Goal: Task Accomplishment & Management: Use online tool/utility

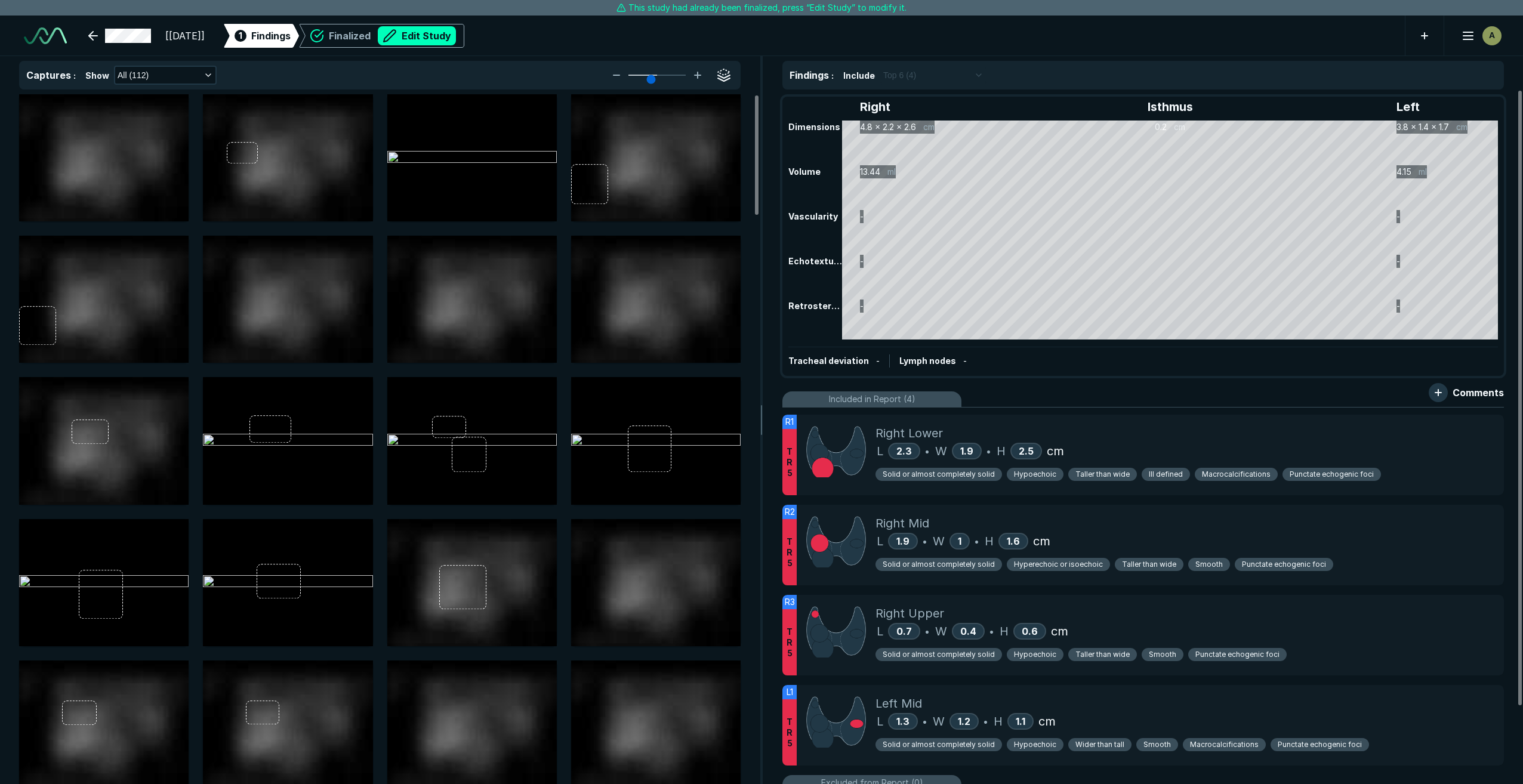
scroll to position [4784, 8388]
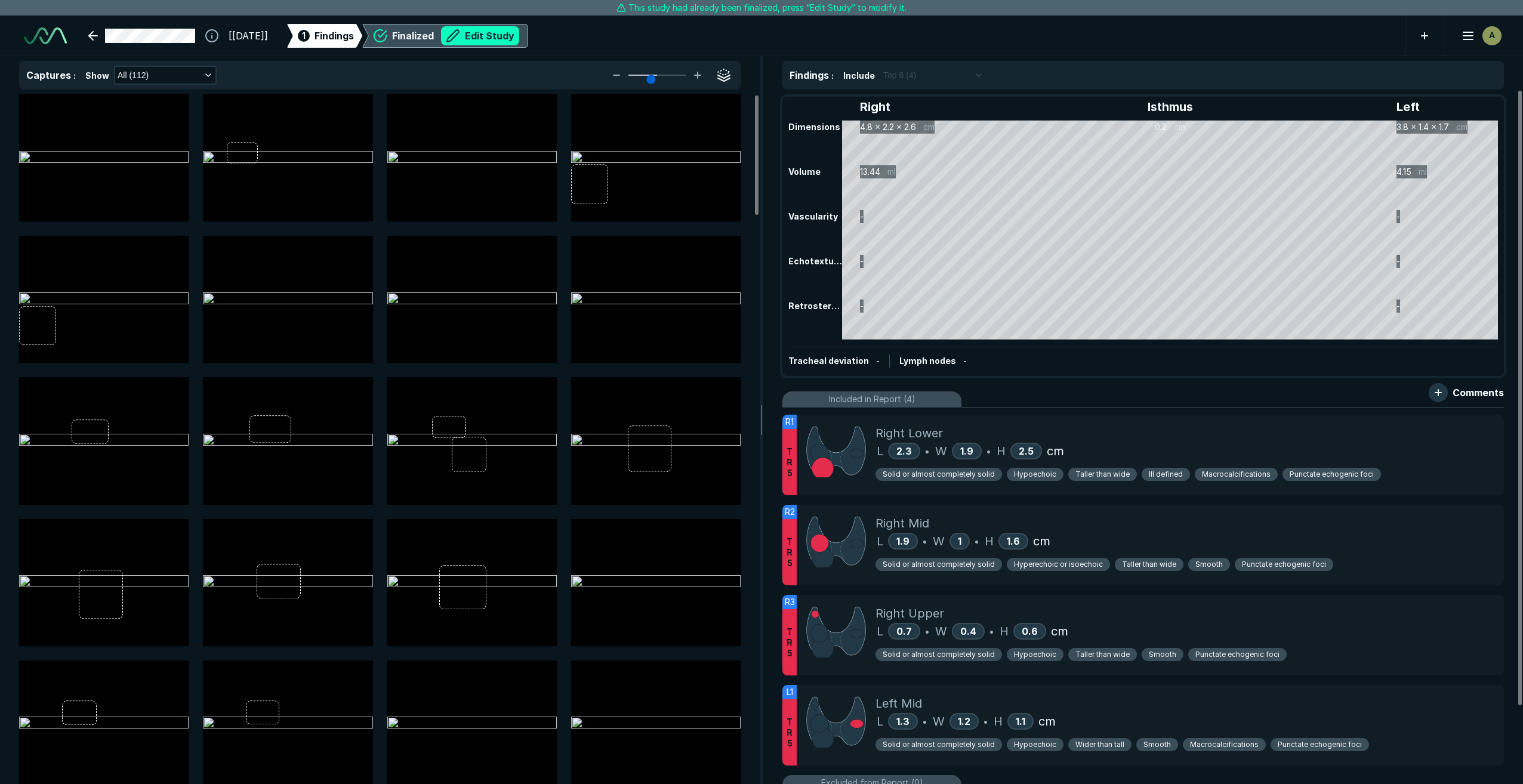
click at [519, 36] on button "Edit Study" at bounding box center [480, 35] width 78 height 19
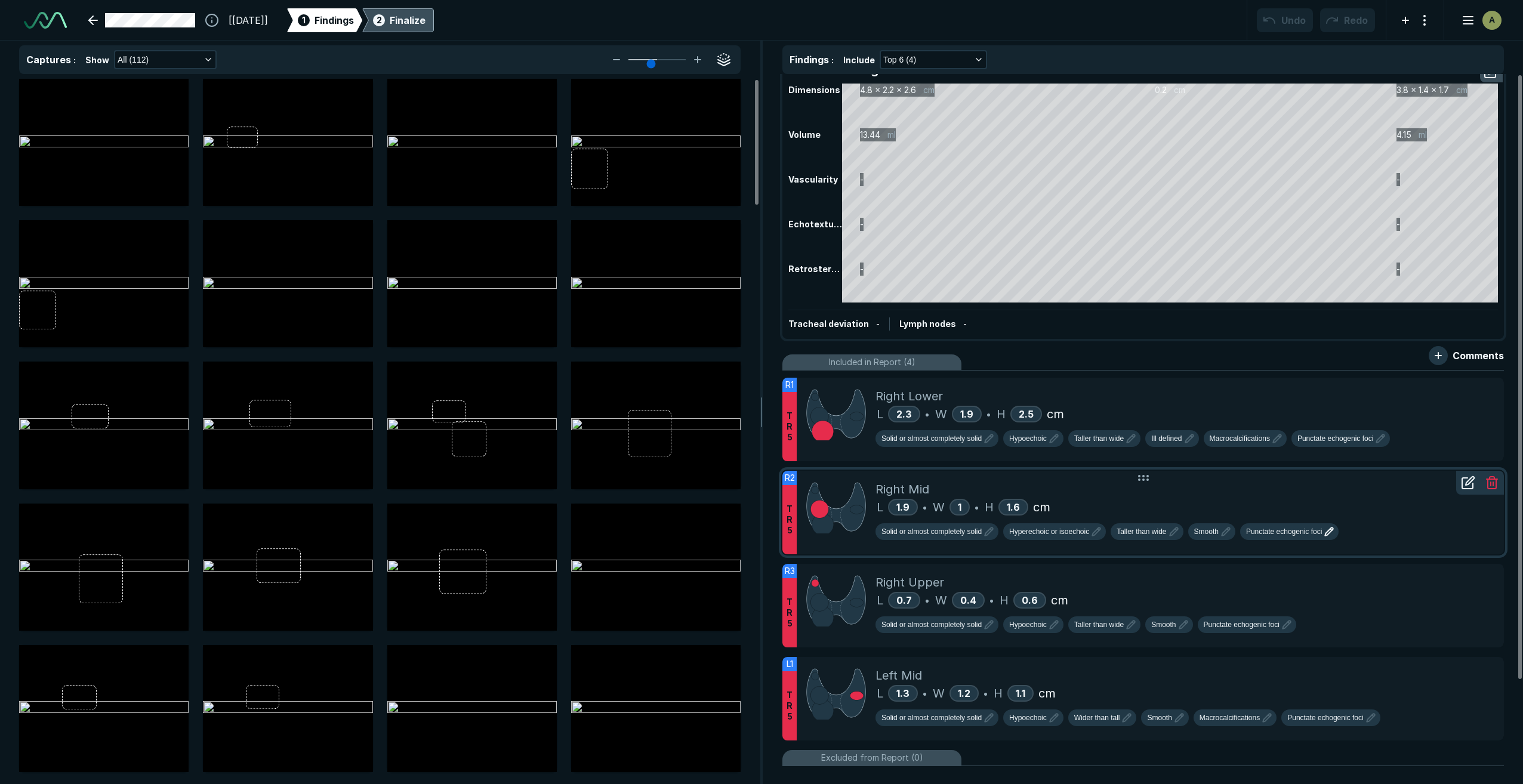
scroll to position [0, 0]
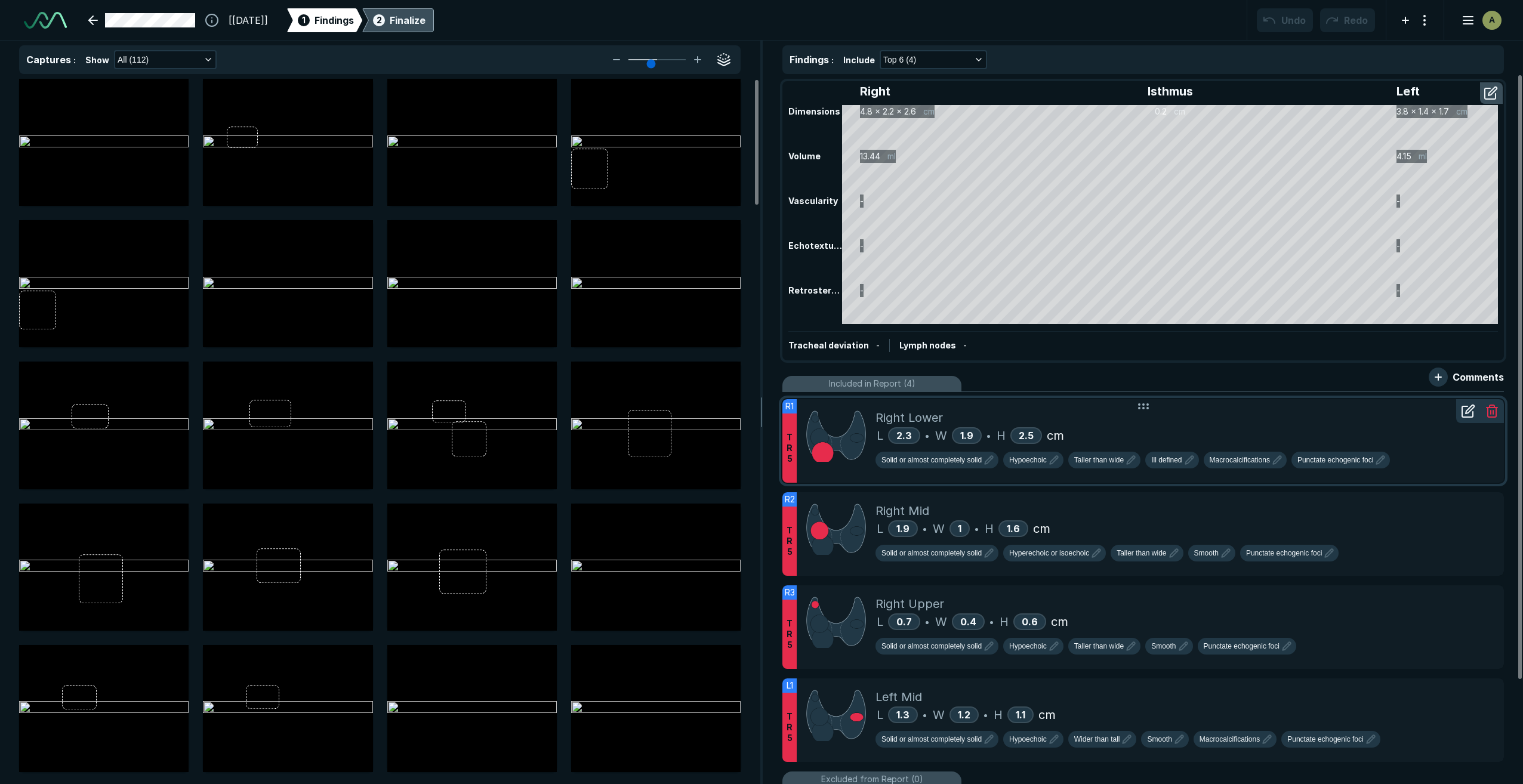
click at [703, 421] on div "Right Lower" at bounding box center [1185, 417] width 619 height 18
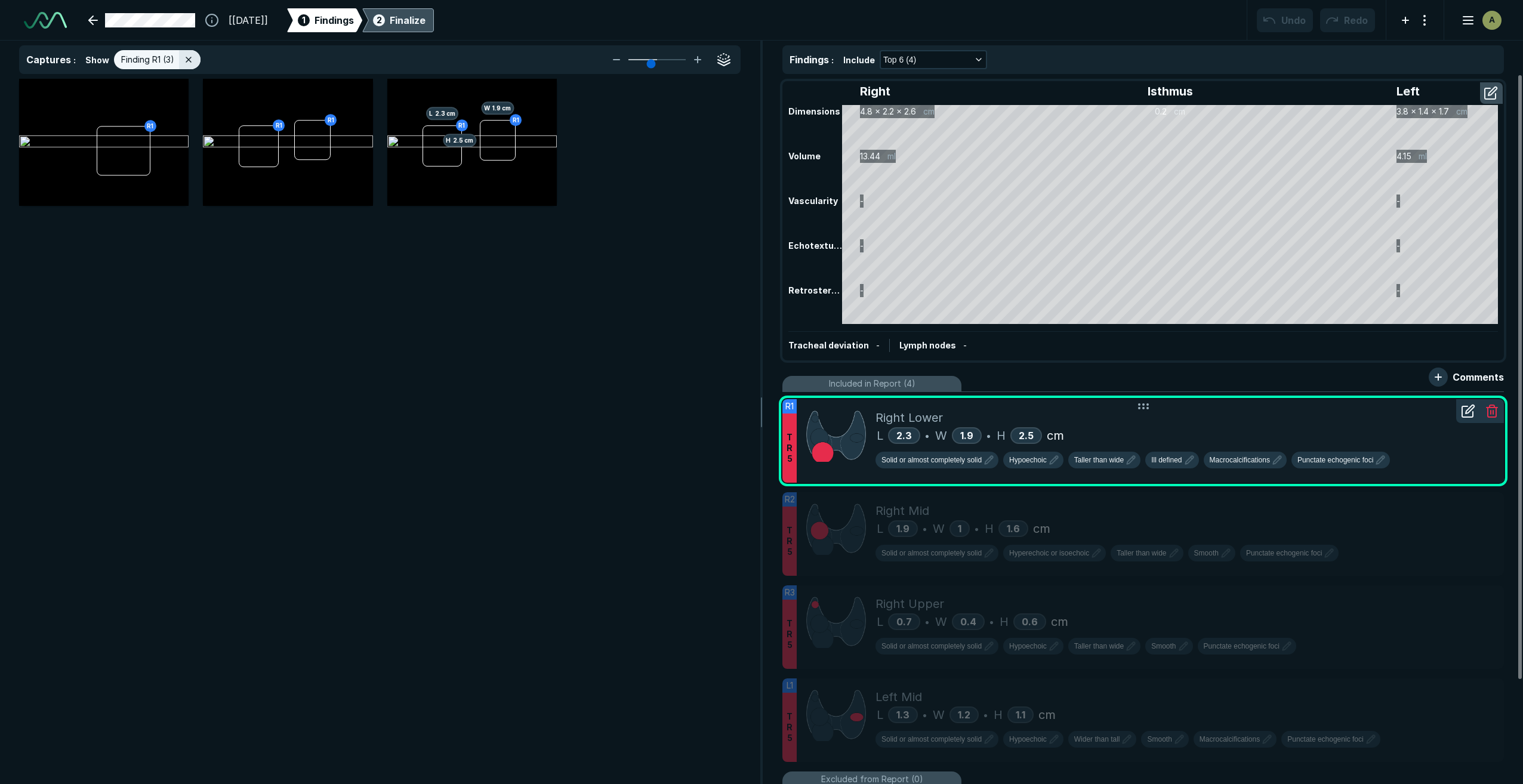
scroll to position [4577, 4761]
click at [541, 191] on div "R1 L 2.3 cm R1 H 2.5 cm W 1.9 cm" at bounding box center [472, 142] width 170 height 106
click at [537, 95] on button "button" at bounding box center [540, 95] width 24 height 24
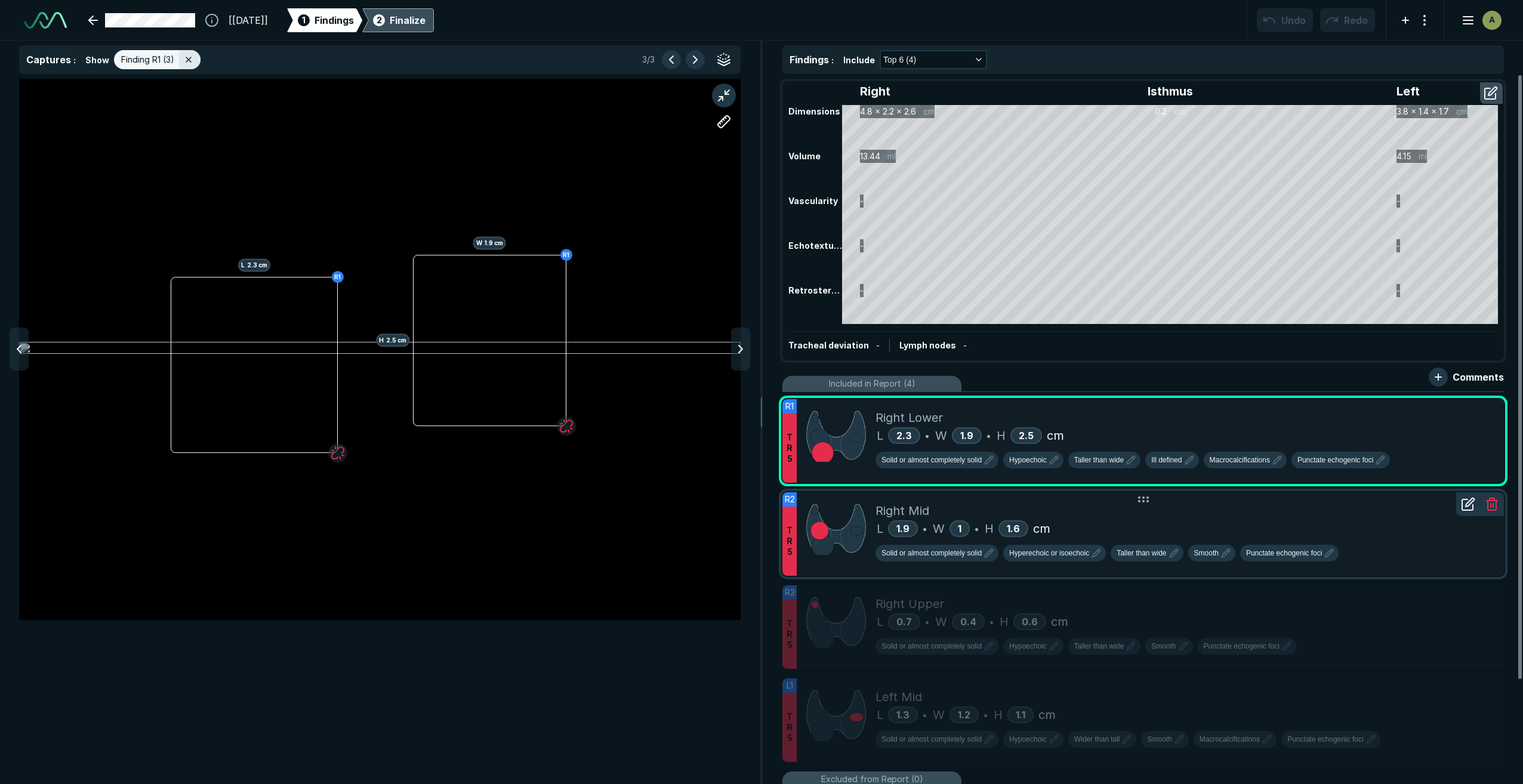
click at [703, 498] on div "Right Mid" at bounding box center [1185, 511] width 619 height 18
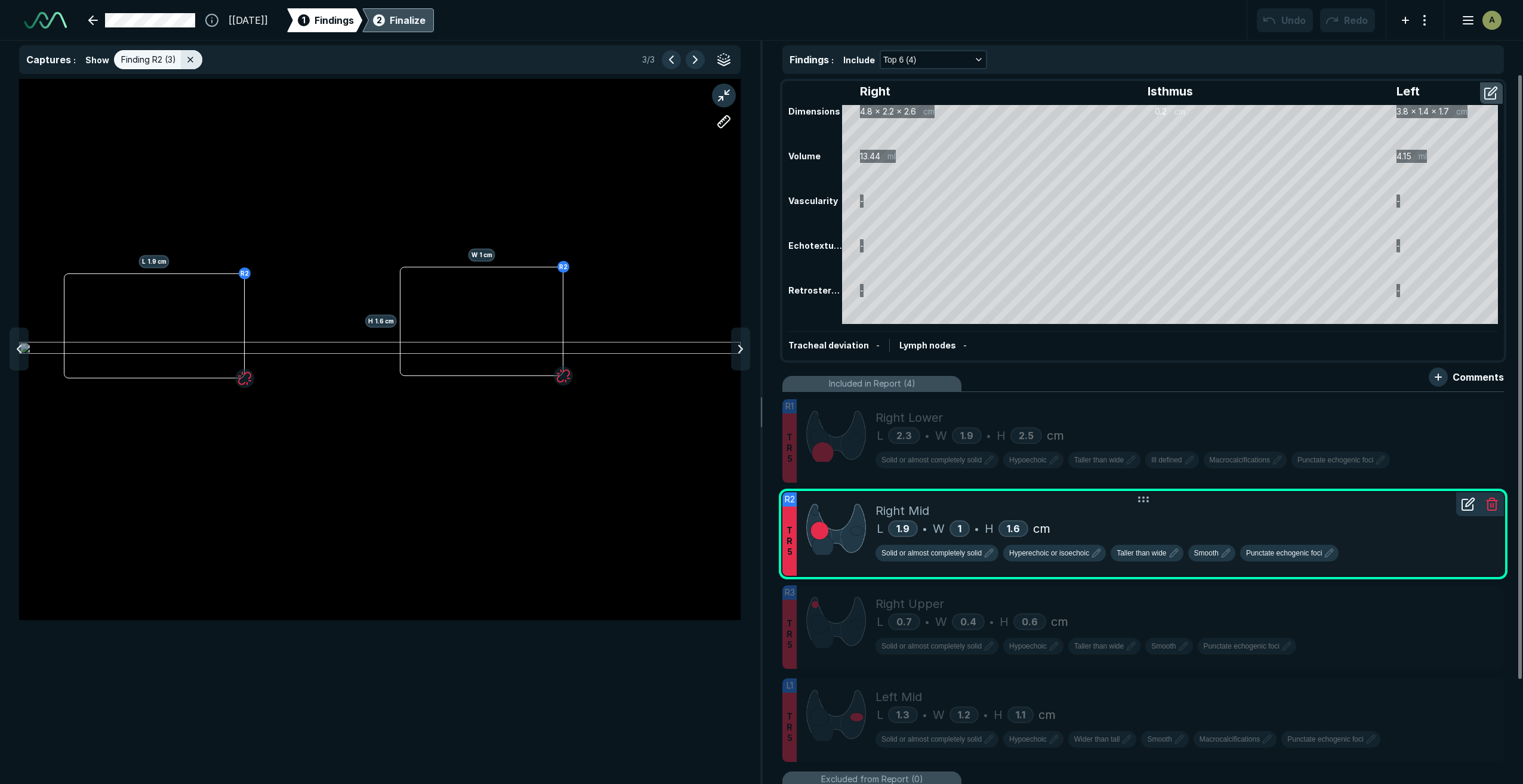
click at [703, 498] on icon at bounding box center [1468, 505] width 11 height 11
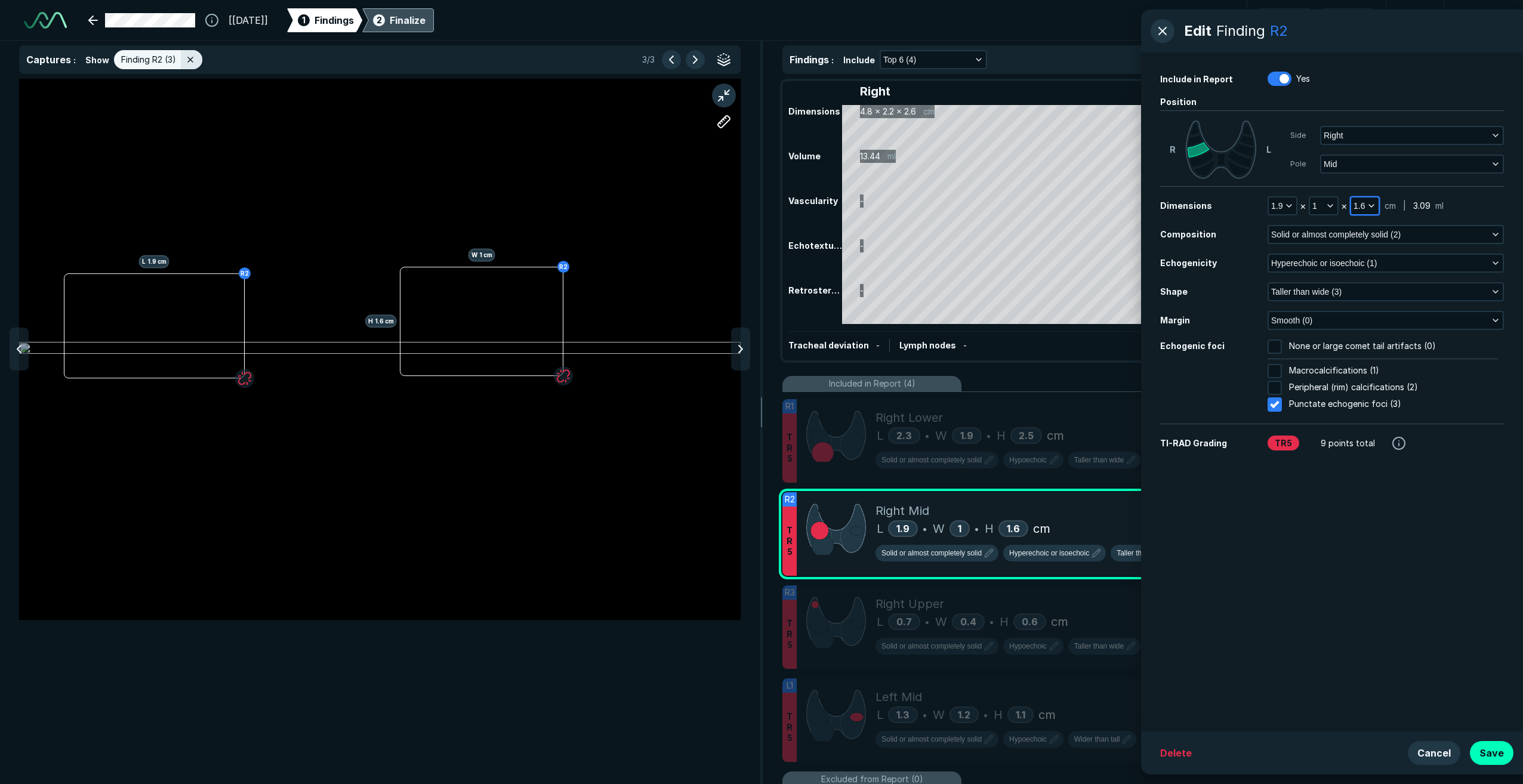
click at [703, 207] on icon "button" at bounding box center [1371, 206] width 10 height 10
click at [703, 300] on input "text" at bounding box center [1380, 303] width 46 height 16
type input "1.0"
click at [703, 203] on icon "button" at bounding box center [1330, 206] width 10 height 10
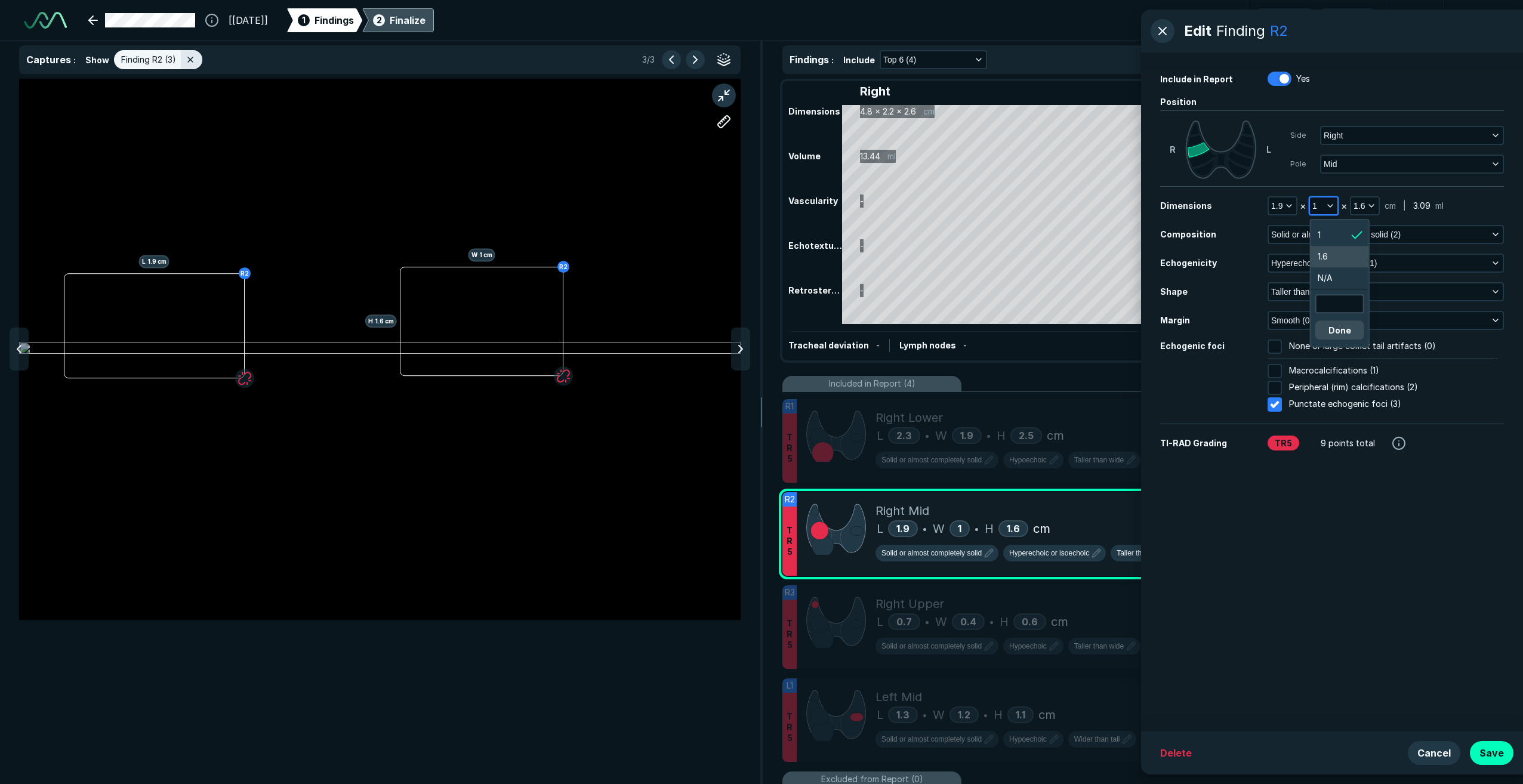
click at [703, 250] on li "1.6" at bounding box center [1340, 257] width 58 height 22
click at [703, 498] on button "Save" at bounding box center [1492, 753] width 44 height 24
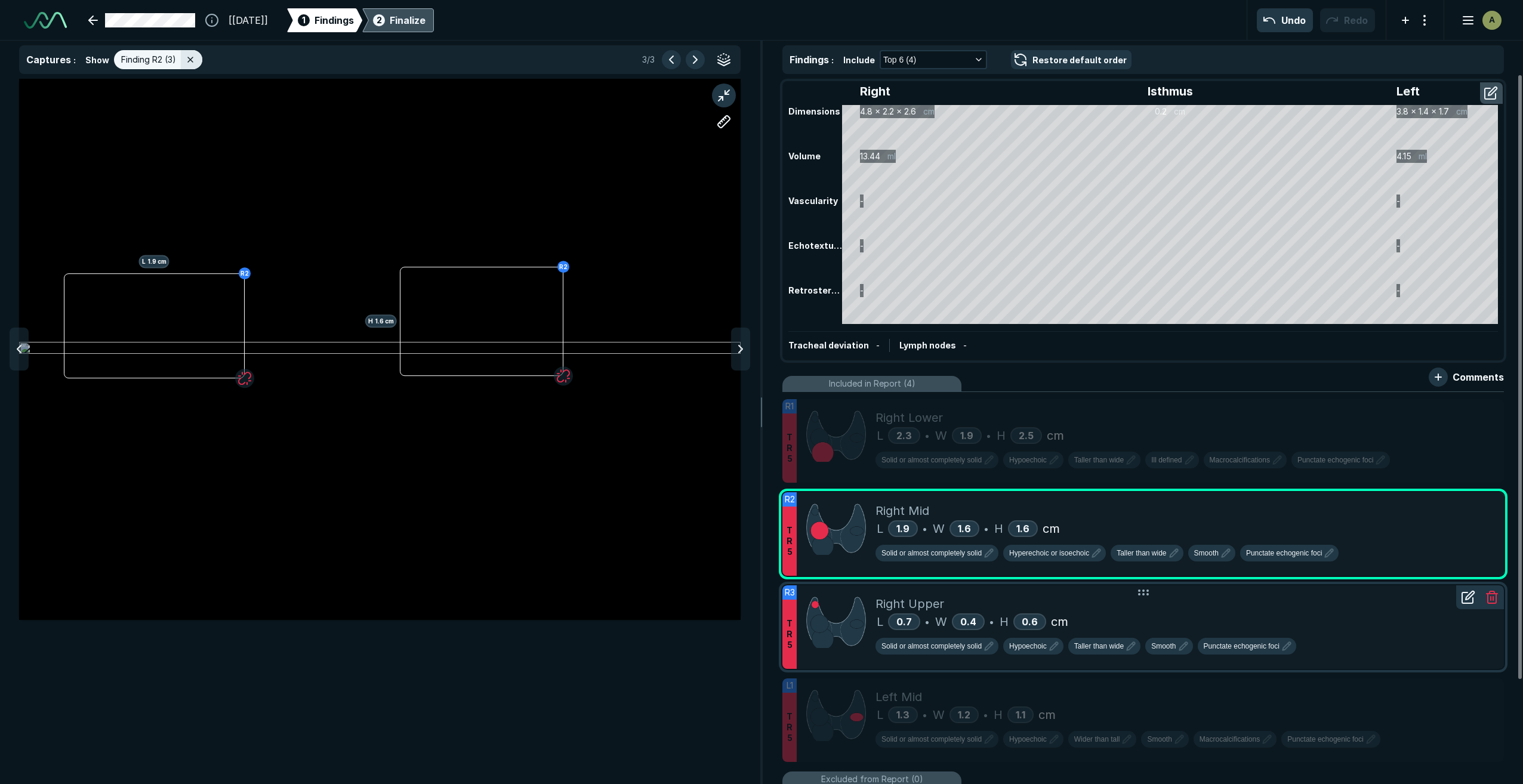
click at [703, 498] on div "Right Upper" at bounding box center [1185, 604] width 619 height 18
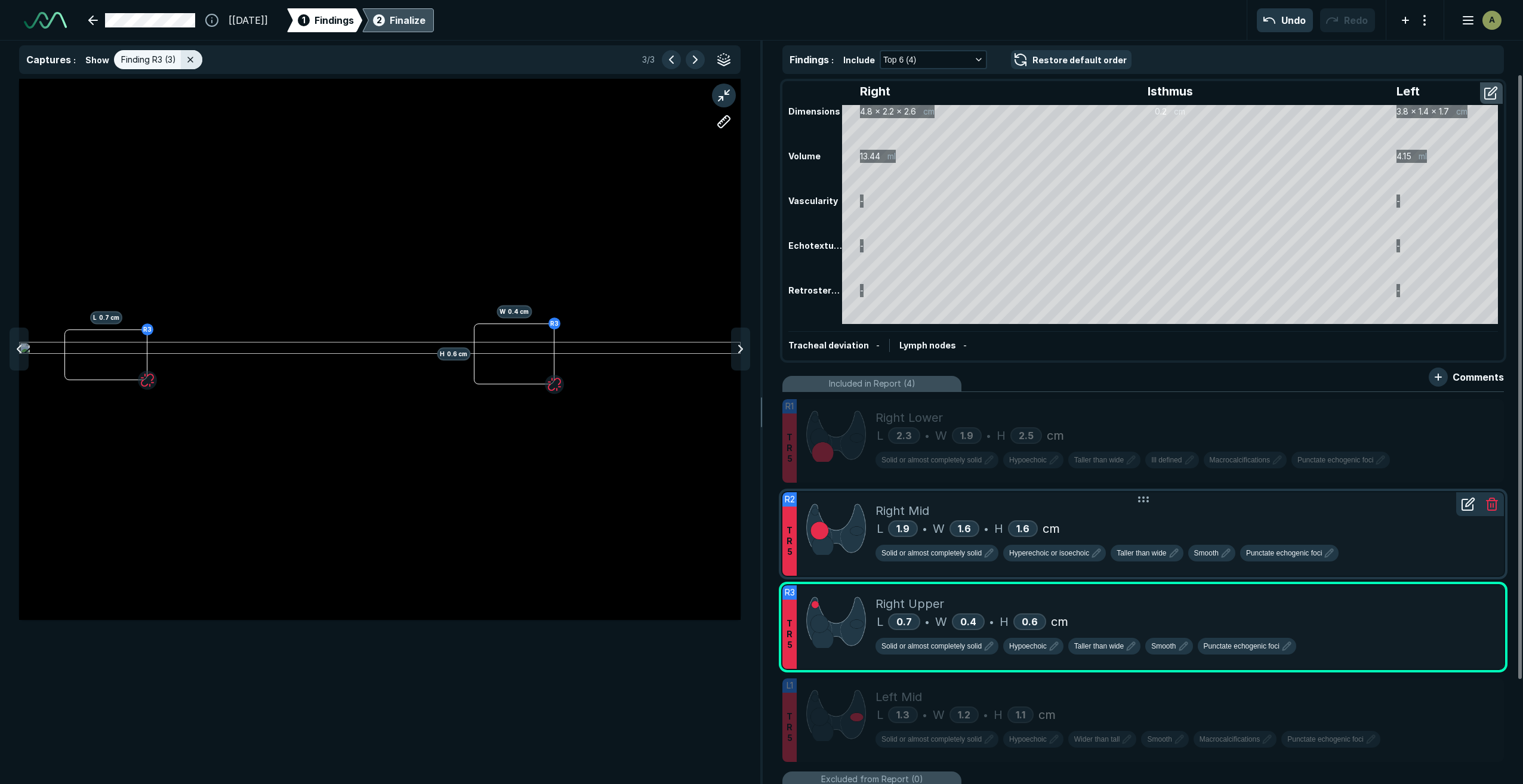
click at [703, 498] on div "Right Mid" at bounding box center [1185, 511] width 619 height 18
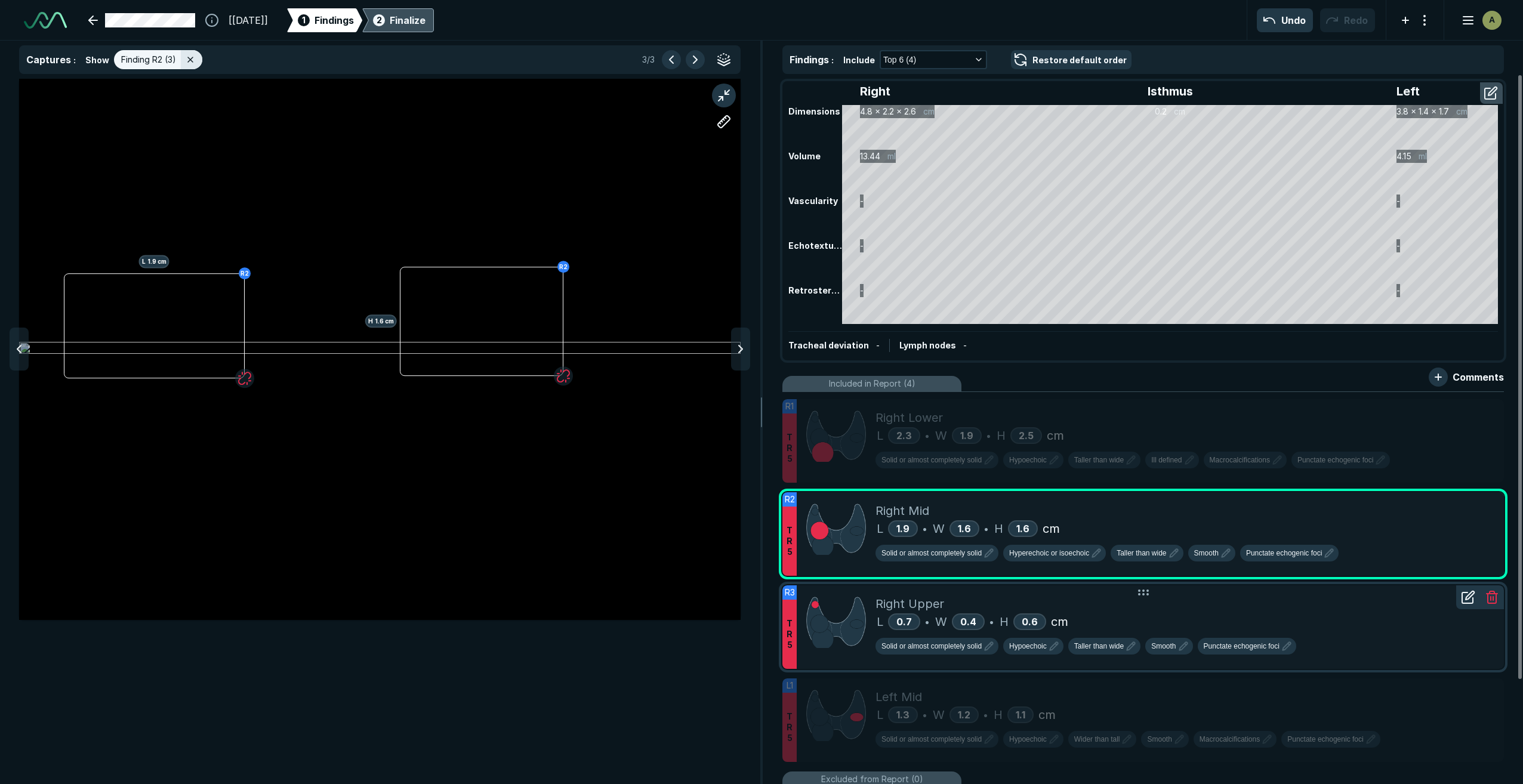
click at [703, 498] on div "L 0.7 • W 0.4 • H 0.6 cm" at bounding box center [1185, 622] width 619 height 18
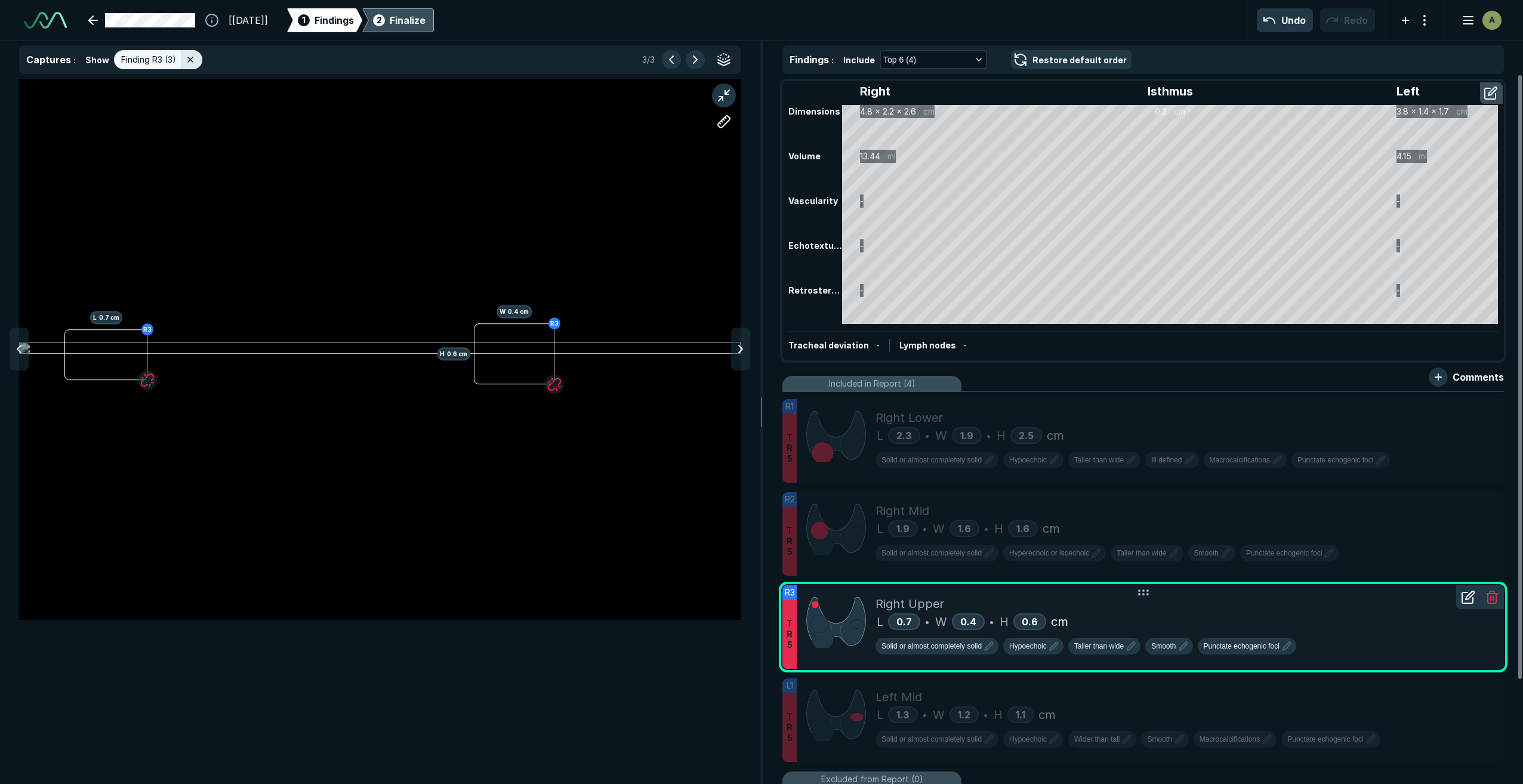
click at [703, 498] on icon at bounding box center [1469, 597] width 15 height 15
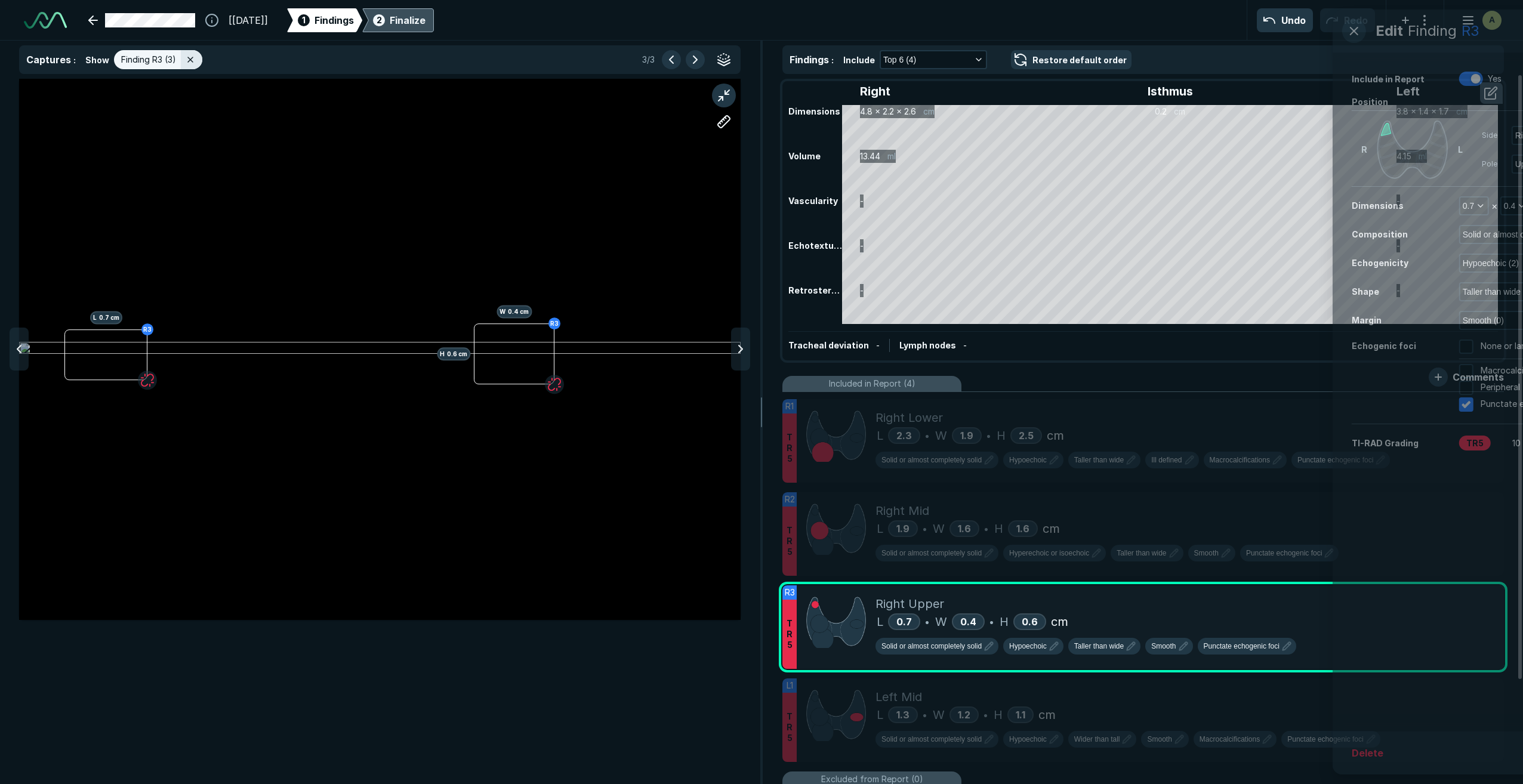
scroll to position [4373, 3061]
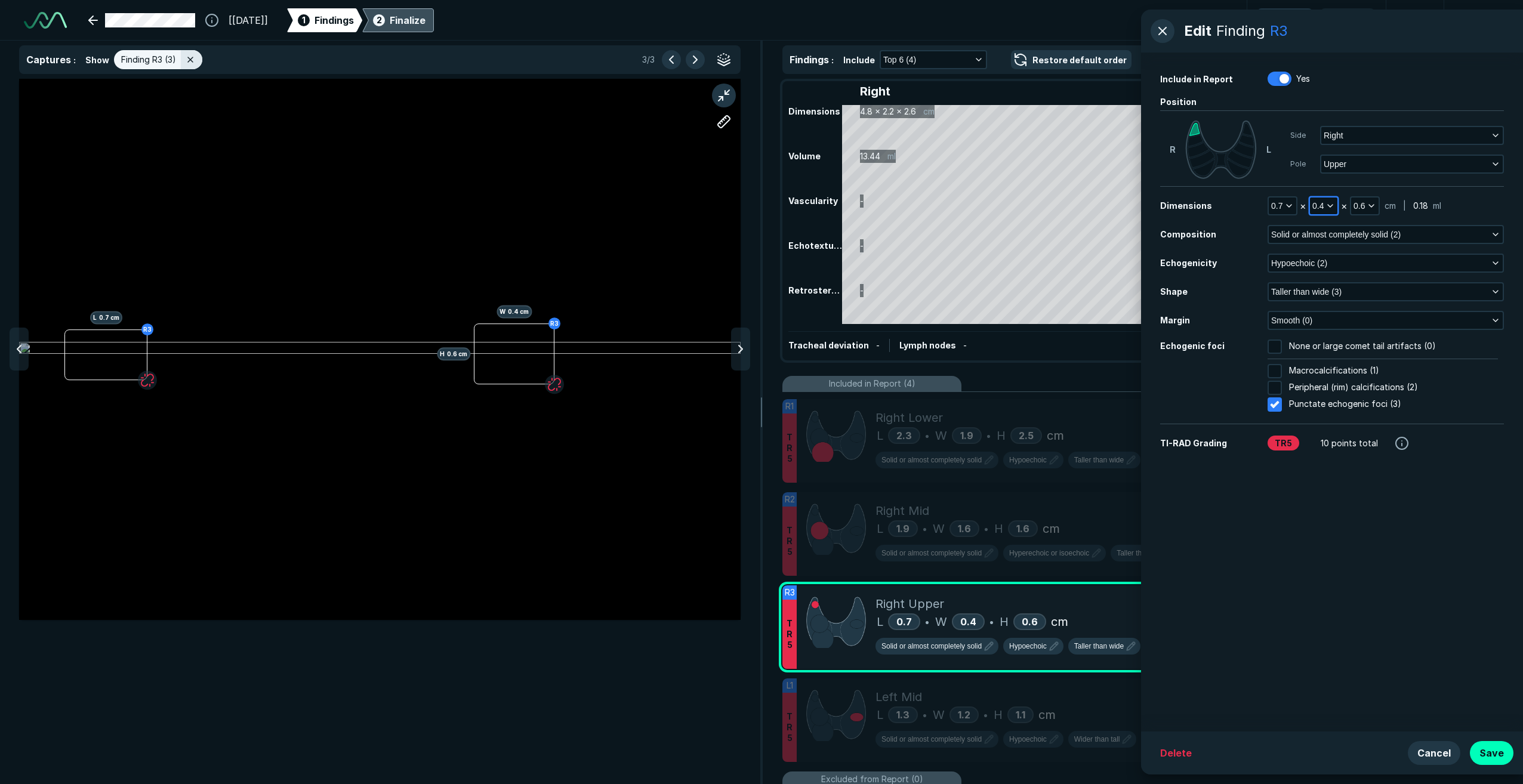
click at [703, 207] on icon "button" at bounding box center [1330, 206] width 10 height 10
click at [703, 300] on input "text" at bounding box center [1340, 303] width 46 height 16
type input "0.6"
click at [703, 330] on button "Done" at bounding box center [1340, 329] width 49 height 19
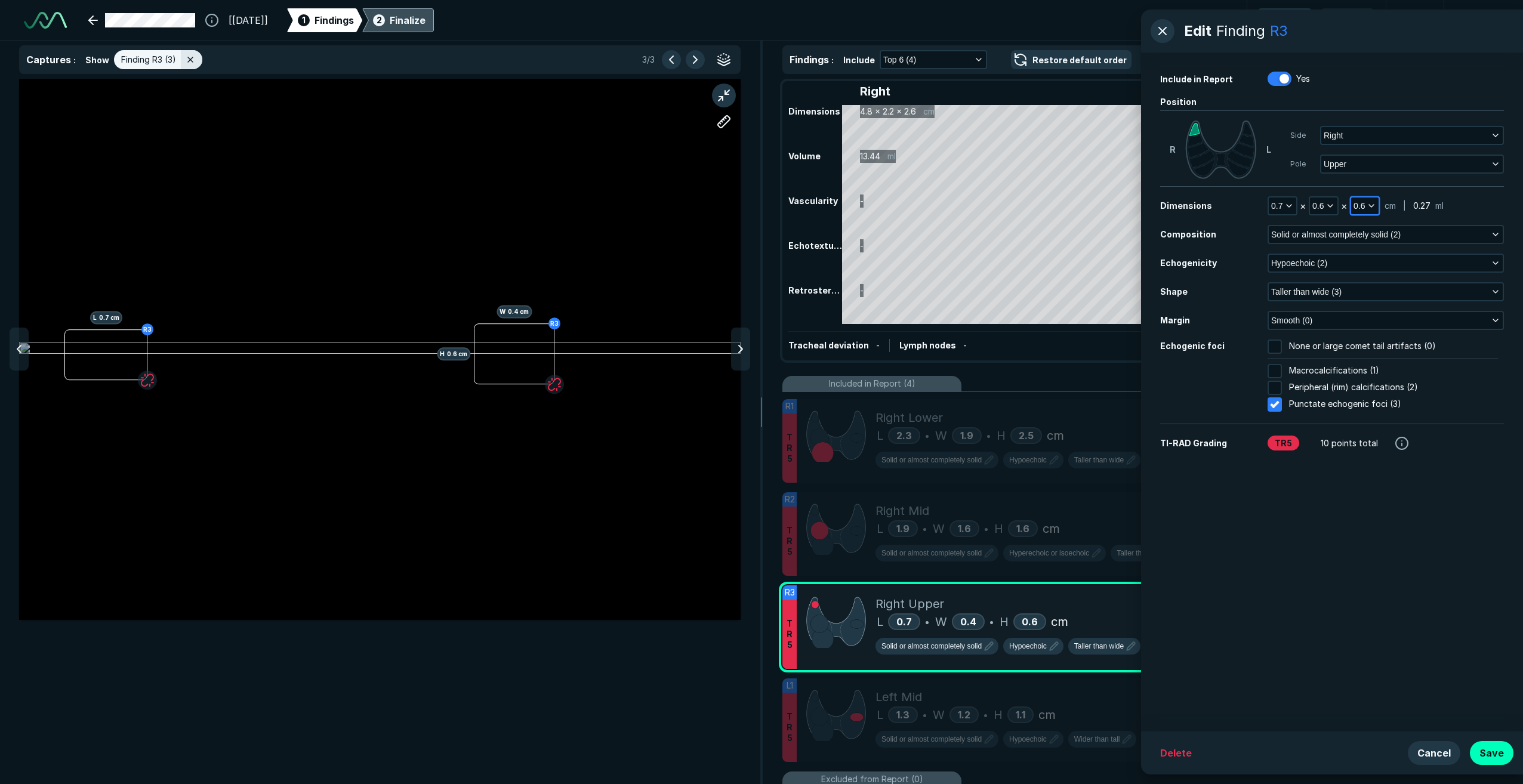
click at [703, 205] on icon "button" at bounding box center [1371, 206] width 10 height 10
click at [703, 305] on input "text" at bounding box center [1380, 303] width 46 height 16
type input "0.4"
click at [703, 330] on button "Done" at bounding box center [1381, 329] width 49 height 19
click at [703, 498] on button "Save" at bounding box center [1492, 753] width 44 height 24
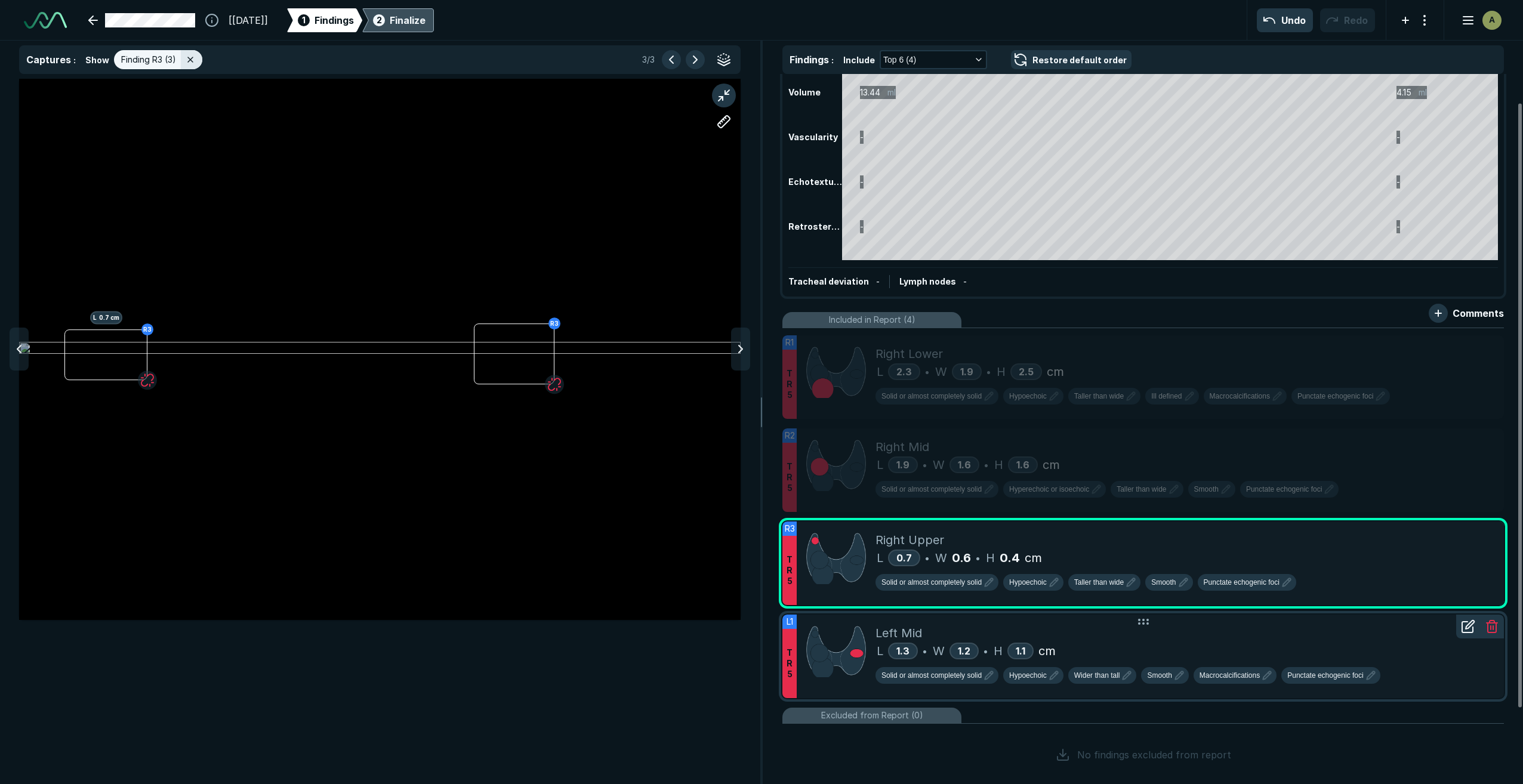
scroll to position [122, 0]
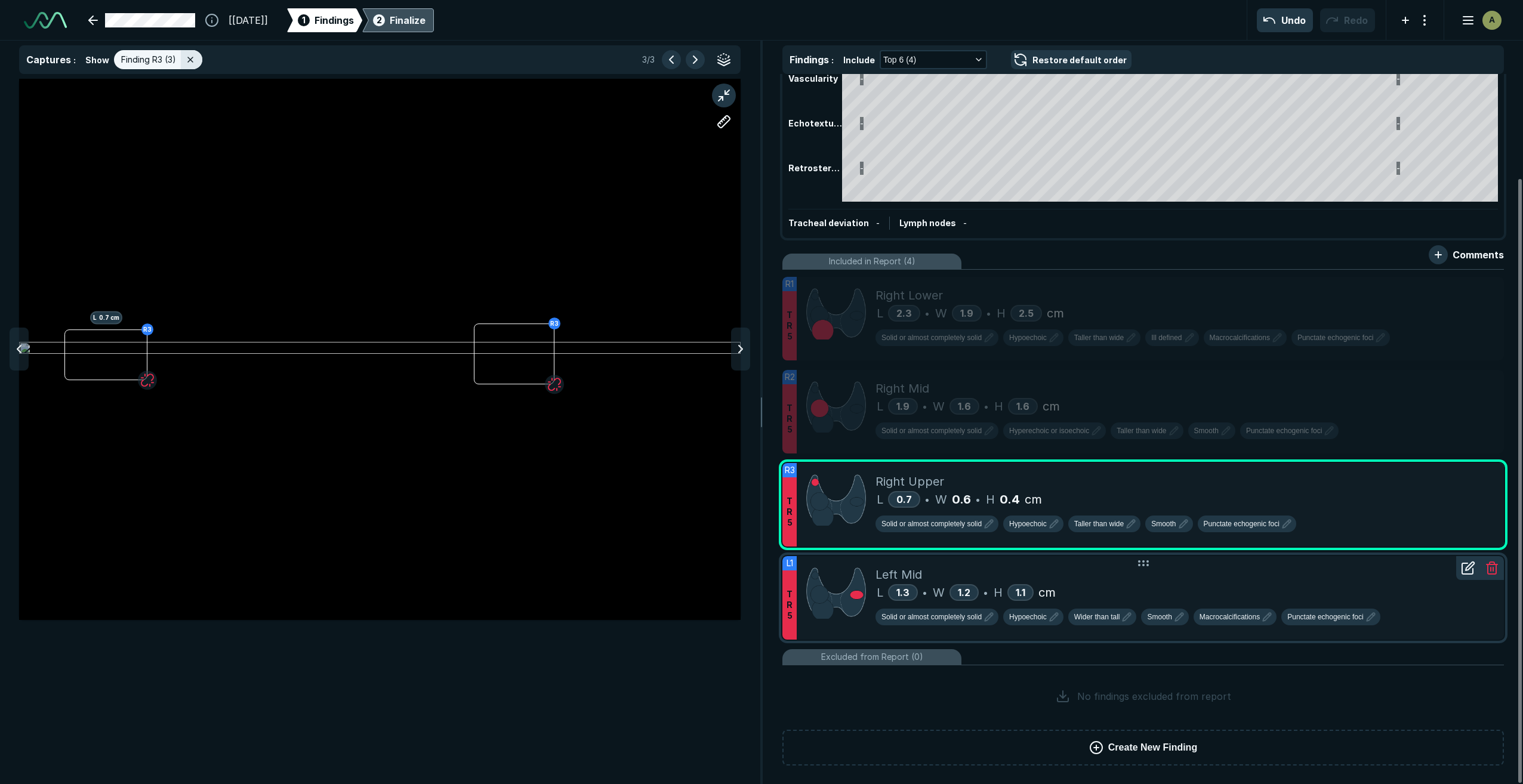
click at [703, 498] on div "L 1.3 • W 1.2 • H 1.1 cm" at bounding box center [1185, 593] width 619 height 18
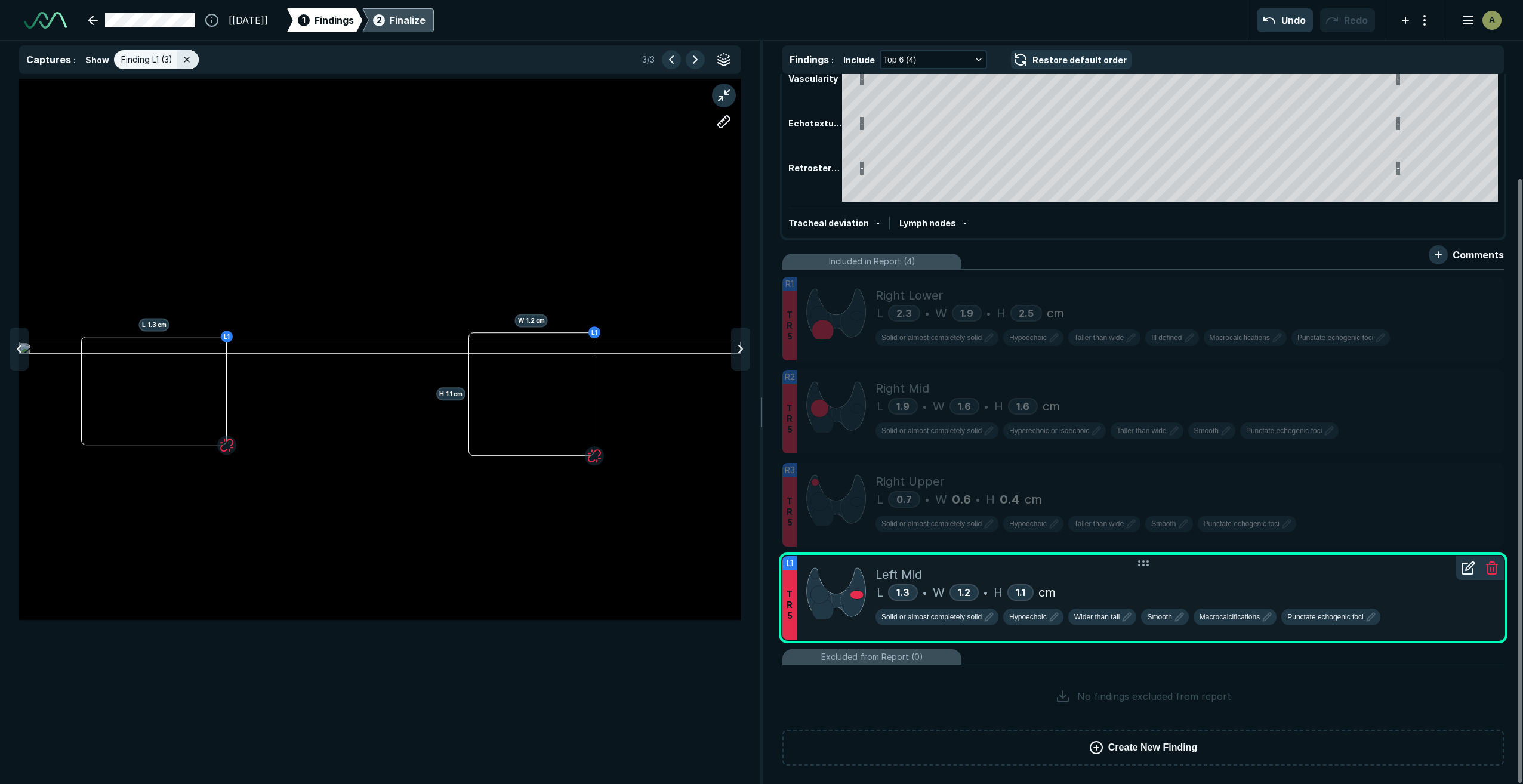
click at [703, 498] on div at bounding box center [1468, 568] width 24 height 24
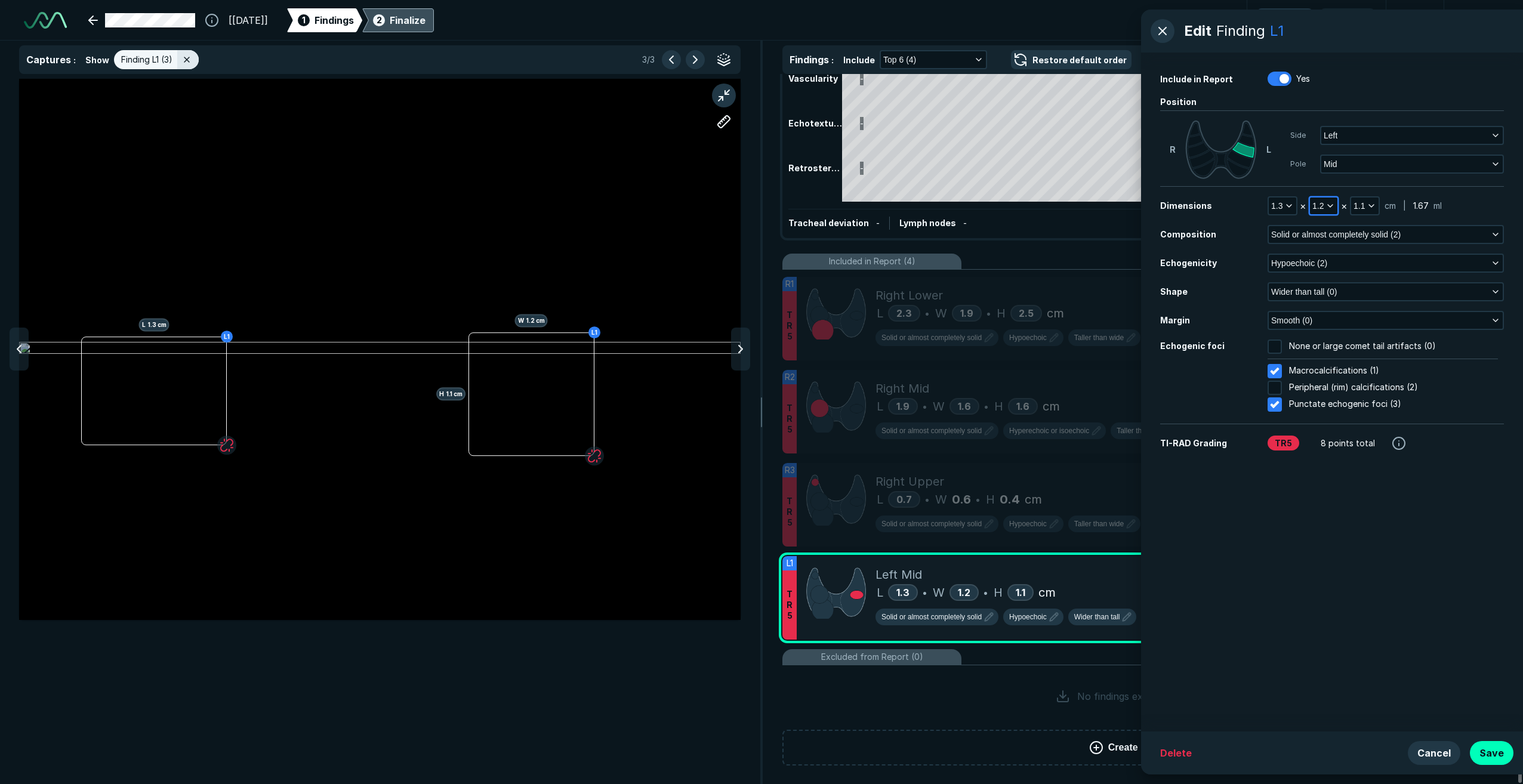
click at [703, 207] on polyline "button" at bounding box center [1330, 206] width 5 height 3
click at [703, 303] on input "text" at bounding box center [1340, 303] width 46 height 16
type input "1.1"
click at [703, 326] on button "Done" at bounding box center [1340, 329] width 49 height 19
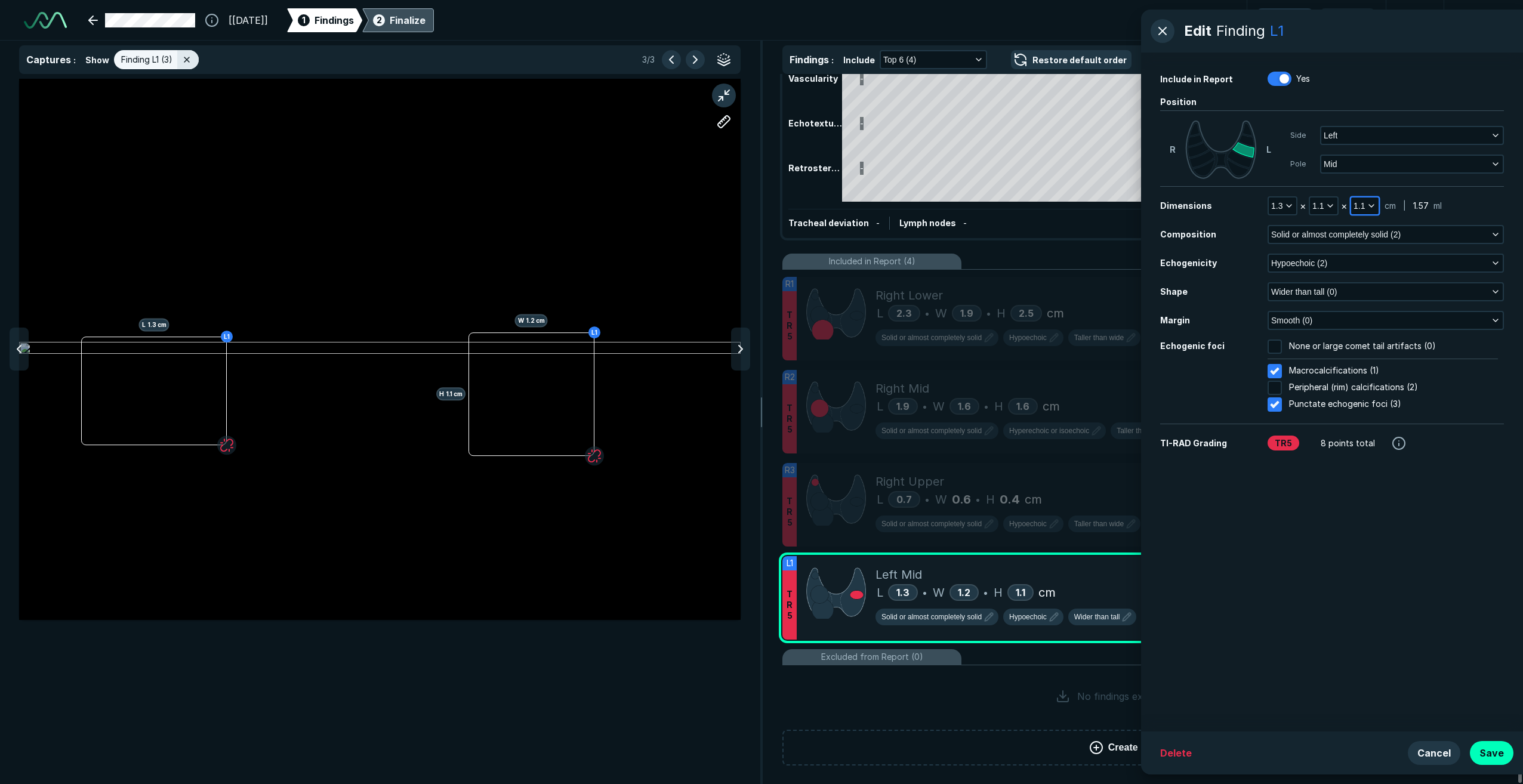
click at [703, 205] on icon "button" at bounding box center [1371, 206] width 10 height 10
click at [703, 257] on li "1.2" at bounding box center [1381, 257] width 58 height 22
click at [703, 498] on button "Save" at bounding box center [1492, 753] width 44 height 24
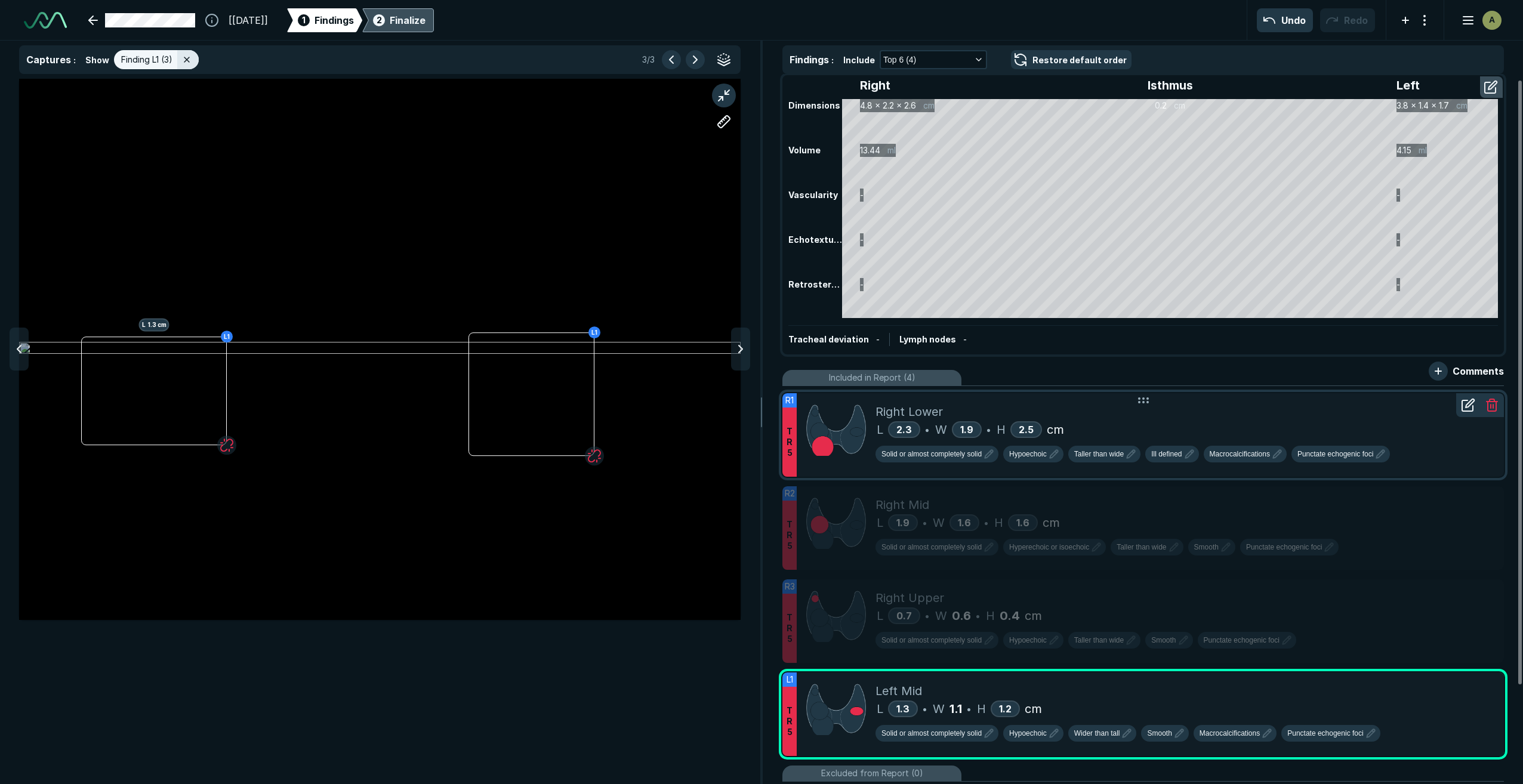
scroll to position [0, 0]
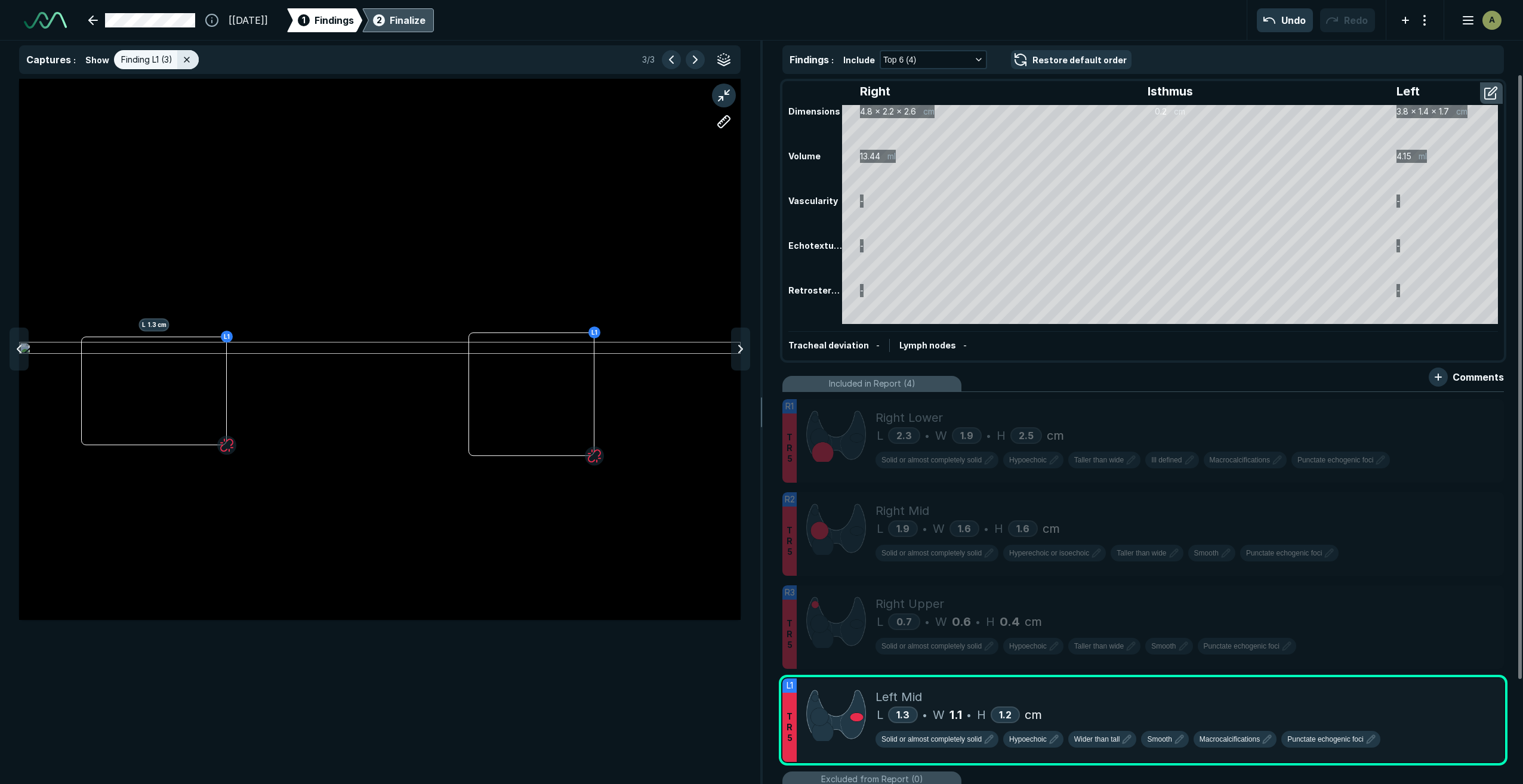
click at [426, 24] on div "Finalize" at bounding box center [407, 20] width 35 height 15
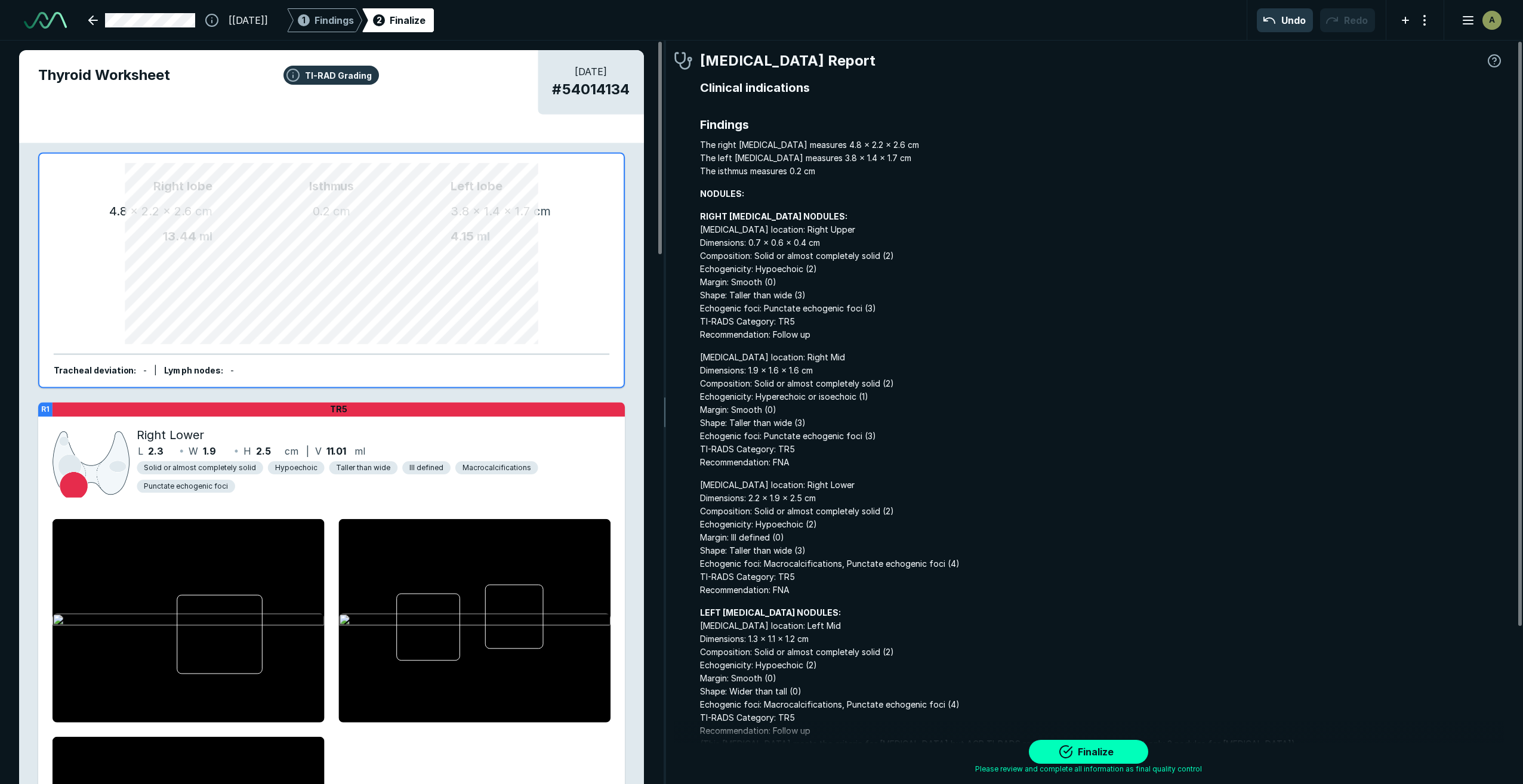
scroll to position [4810, 5251]
click at [354, 16] on span "Findings" at bounding box center [334, 20] width 39 height 15
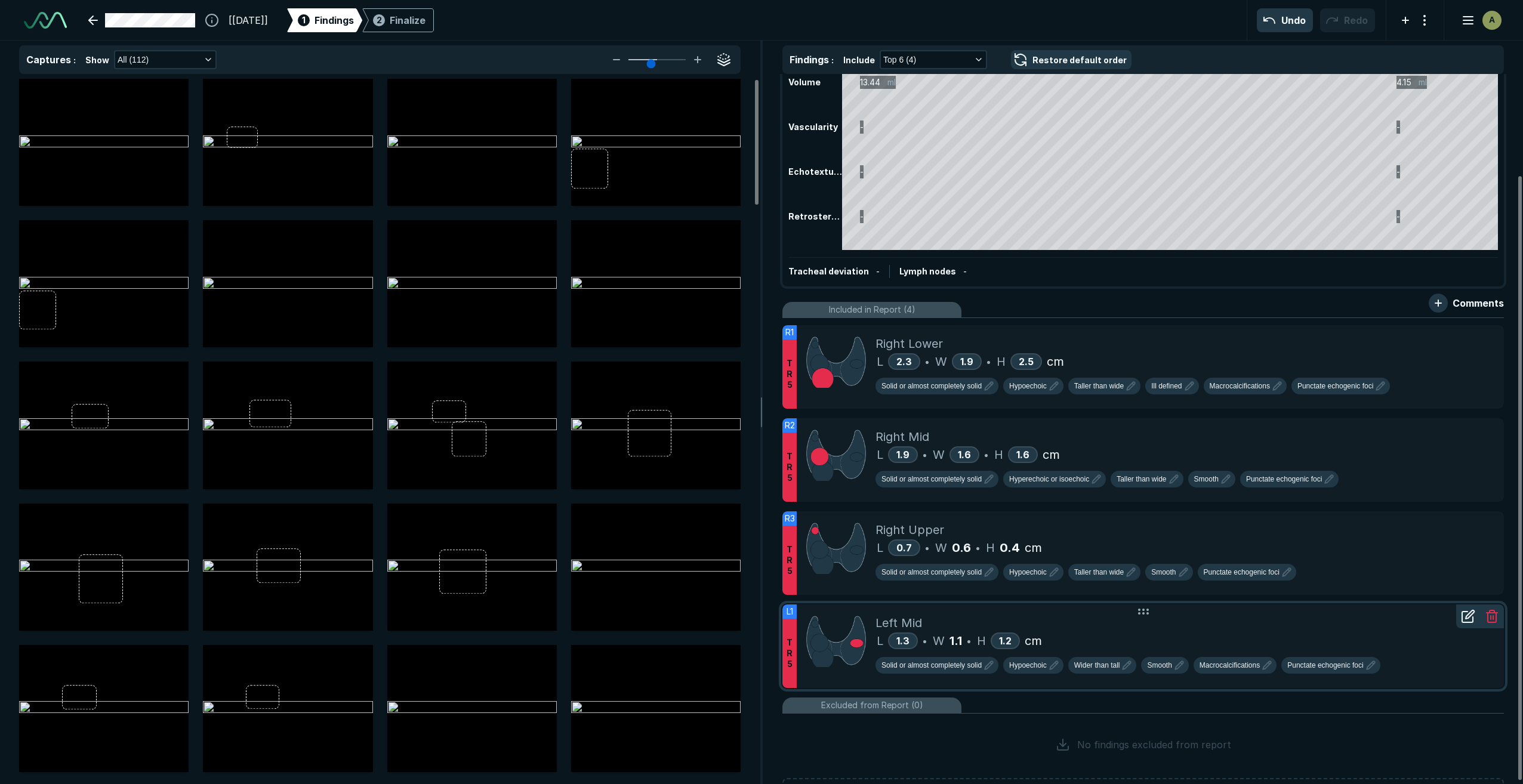
scroll to position [63, 0]
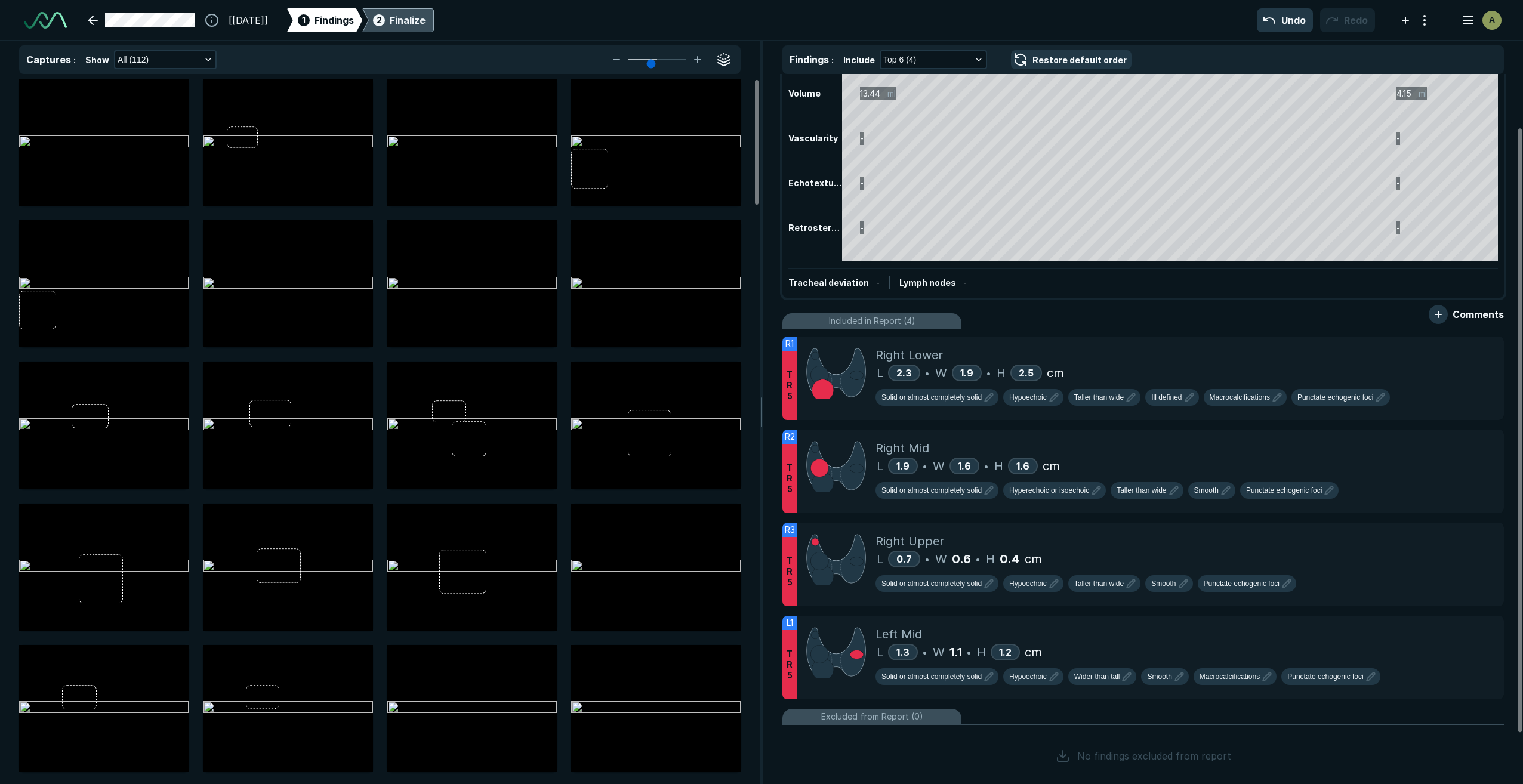
click at [426, 15] on div "Finalize" at bounding box center [407, 20] width 35 height 15
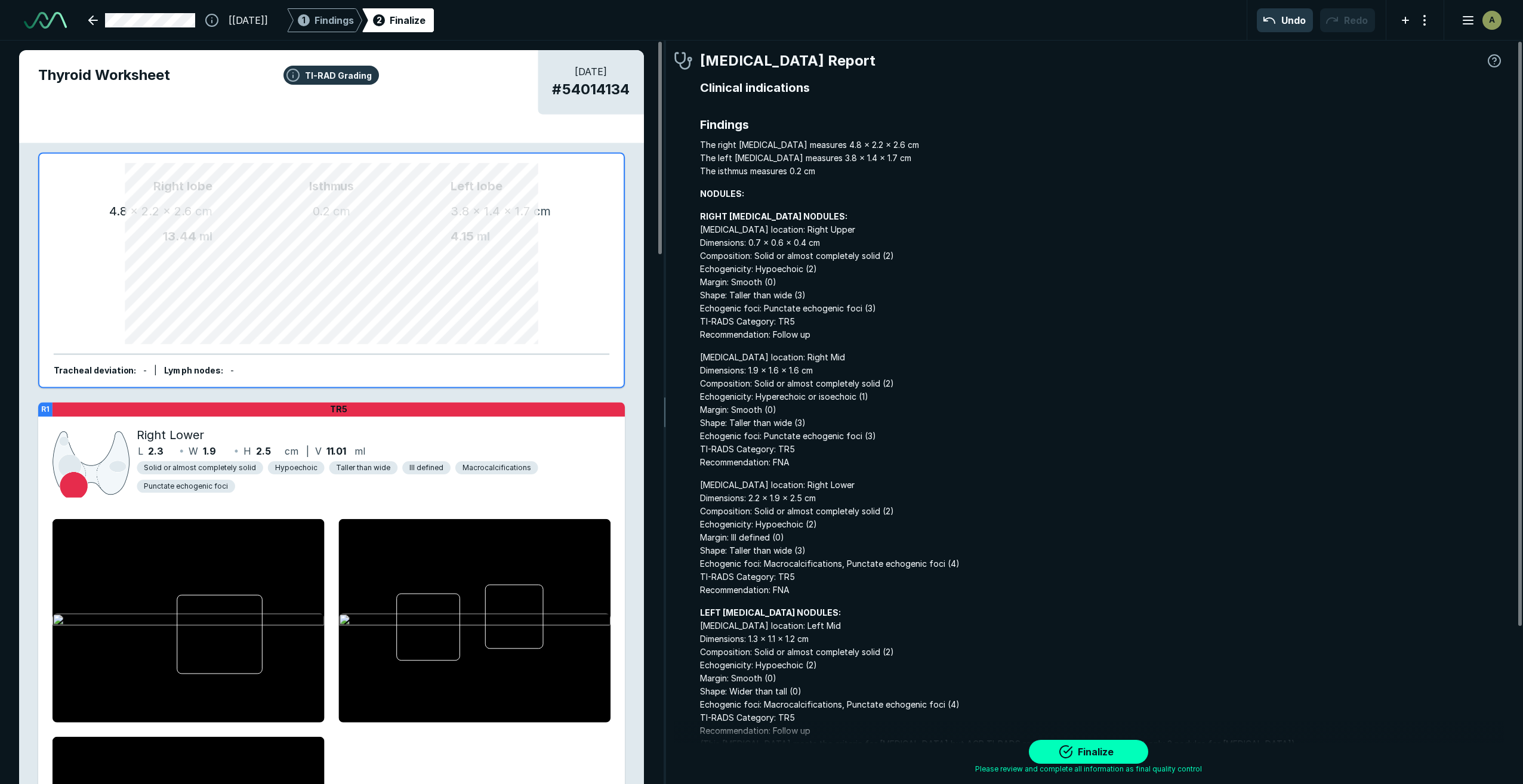
scroll to position [4810, 5251]
click at [703, 498] on button "Finalize" at bounding box center [1089, 751] width 120 height 24
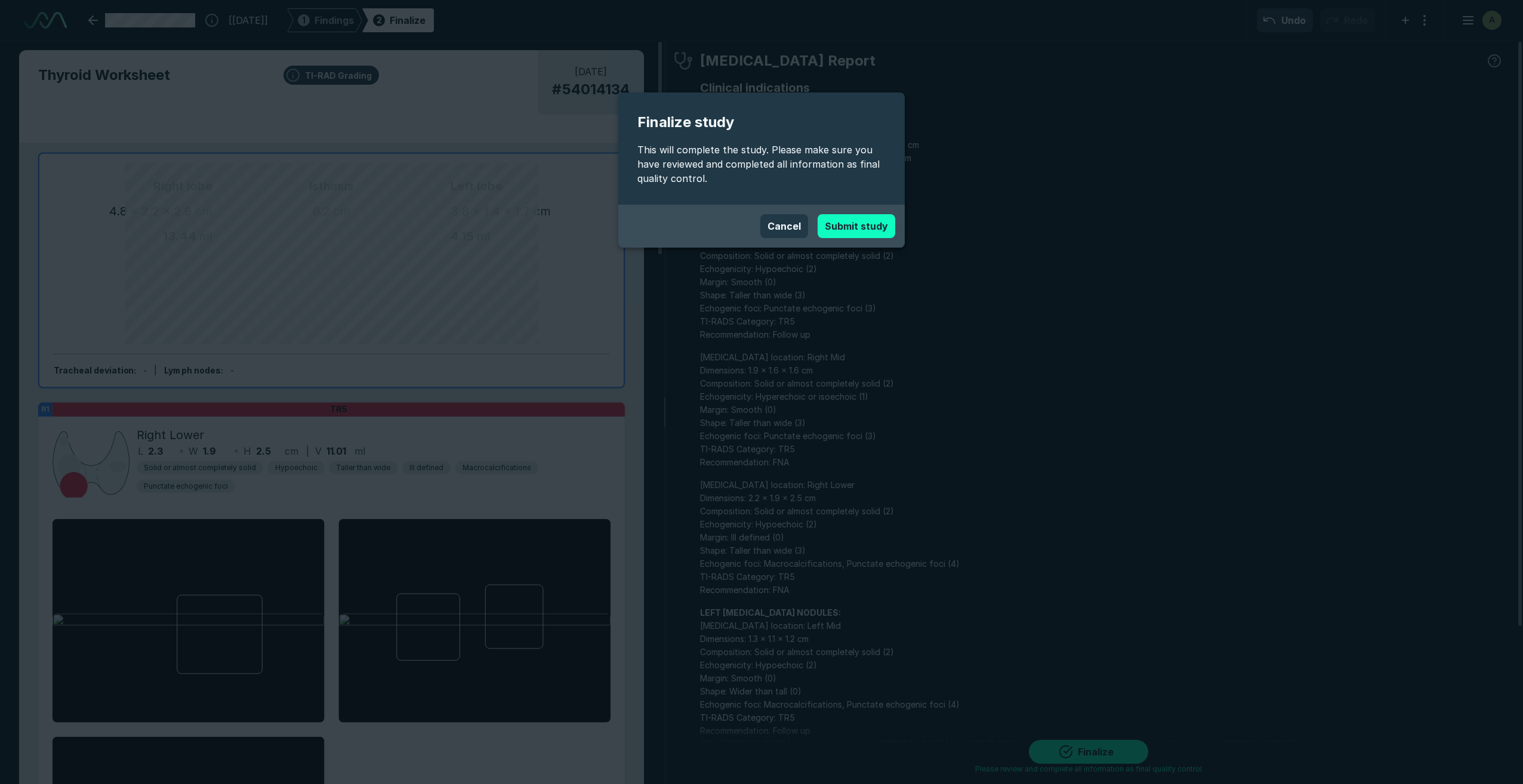
click at [703, 215] on button "Submit study" at bounding box center [856, 226] width 77 height 24
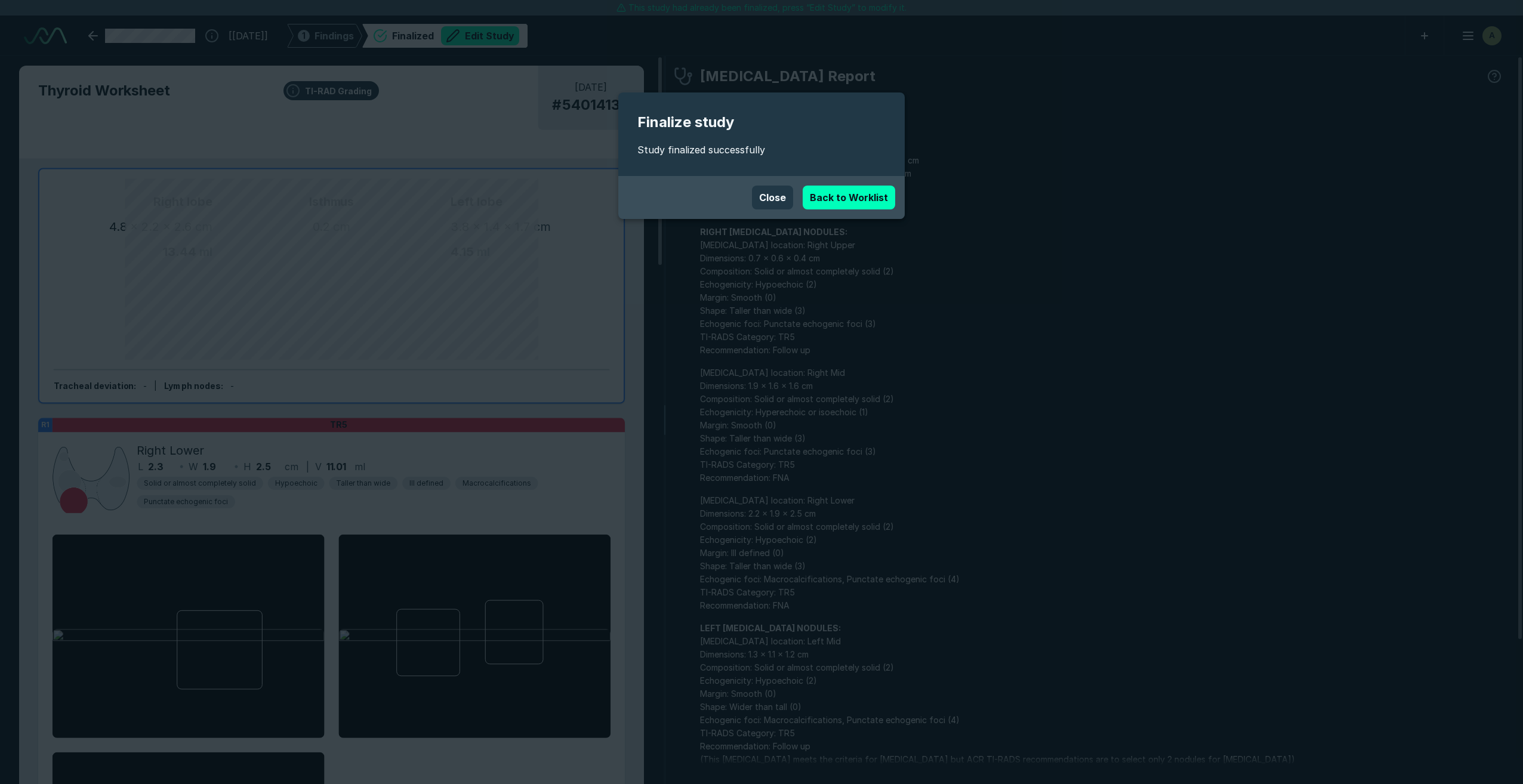
scroll to position [4784, 8388]
click at [703, 196] on button "Close" at bounding box center [772, 198] width 41 height 24
